Goal: Find specific page/section

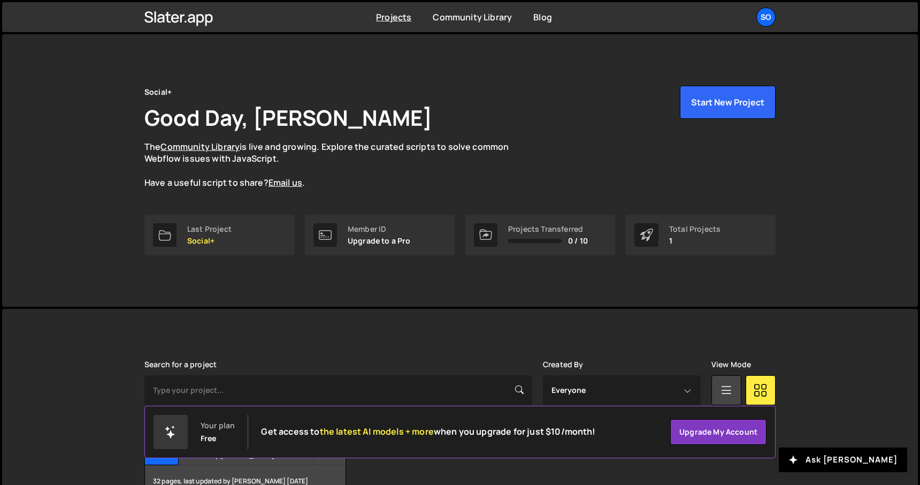
click at [226, 246] on link "Last Project Social+" at bounding box center [219, 235] width 150 height 41
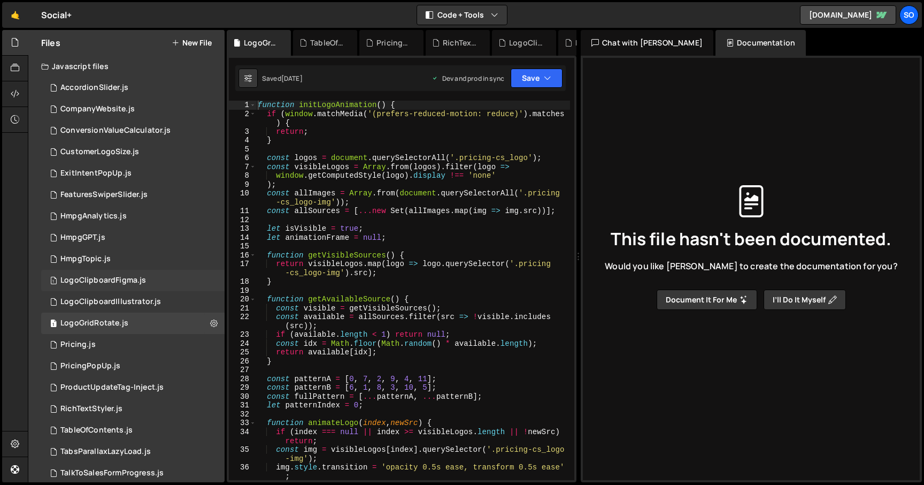
click at [131, 277] on div "LogoClipboardFigma.js" at bounding box center [103, 280] width 86 height 10
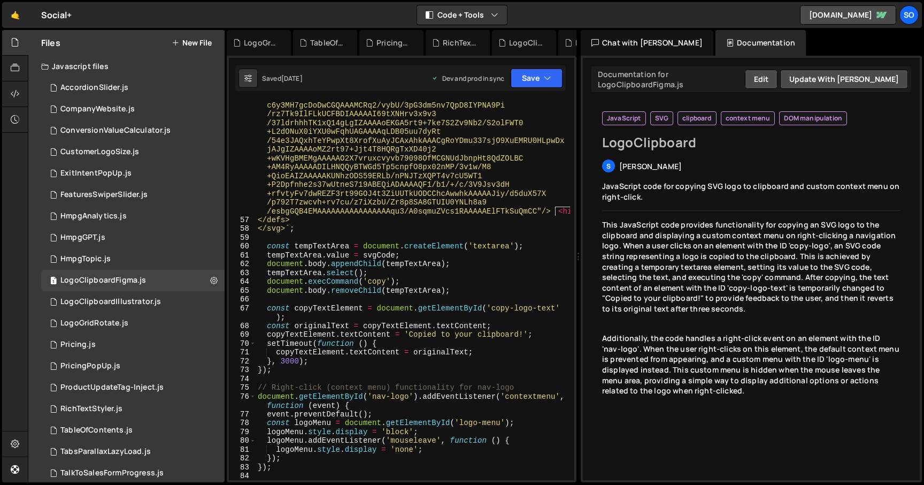
scroll to position [17150, 0]
type textarea "});"
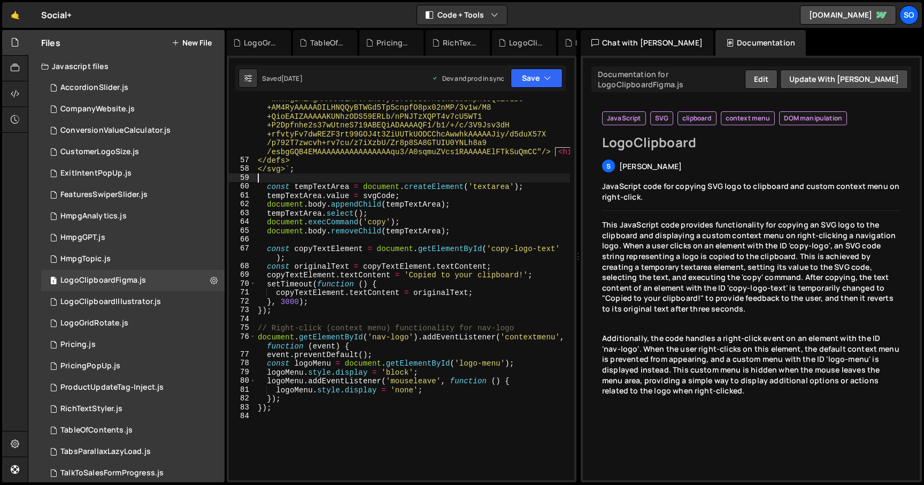
type textarea "});"
